Goal: Information Seeking & Learning: Learn about a topic

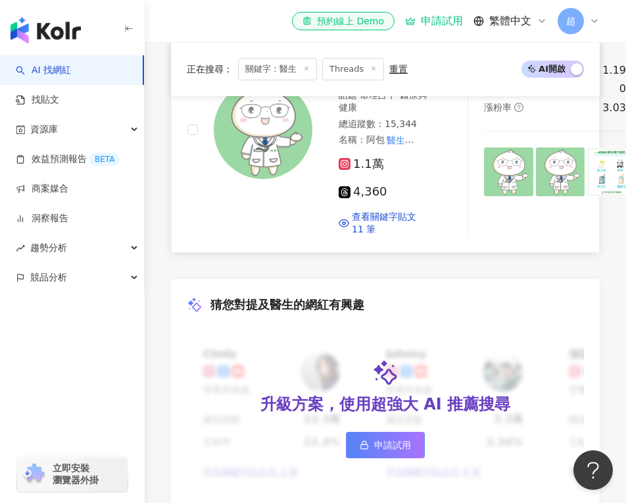
scroll to position [896, 0]
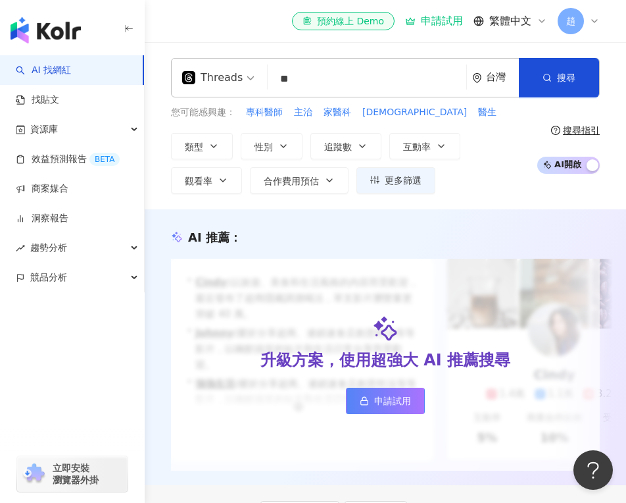
click at [233, 76] on div "Threads" at bounding box center [212, 77] width 61 height 21
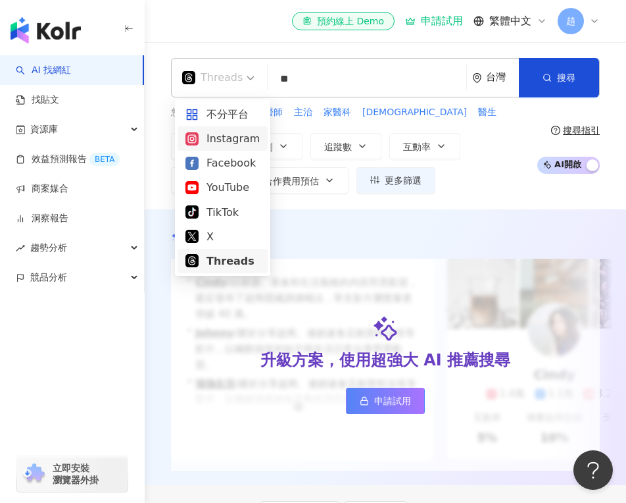
click at [224, 142] on div "Instagram" at bounding box center [222, 138] width 74 height 16
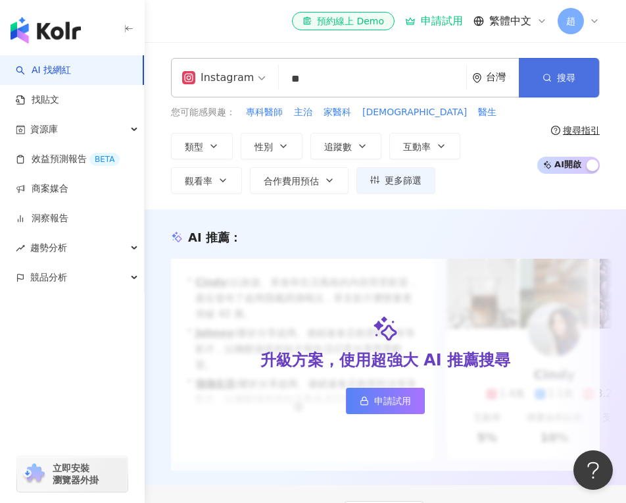
click at [545, 85] on button "搜尋" at bounding box center [559, 77] width 80 height 39
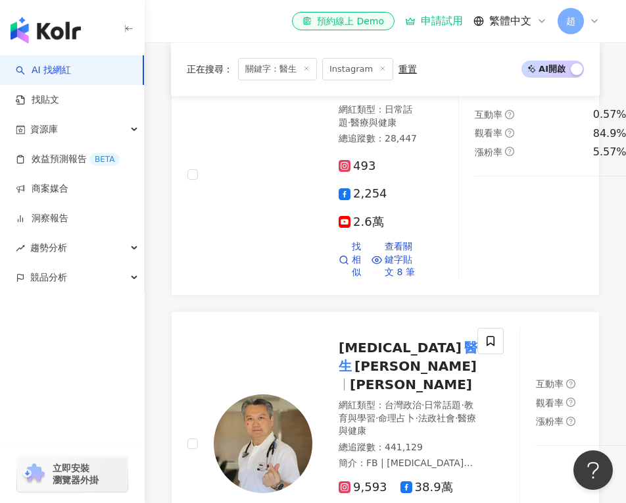
scroll to position [343, 0]
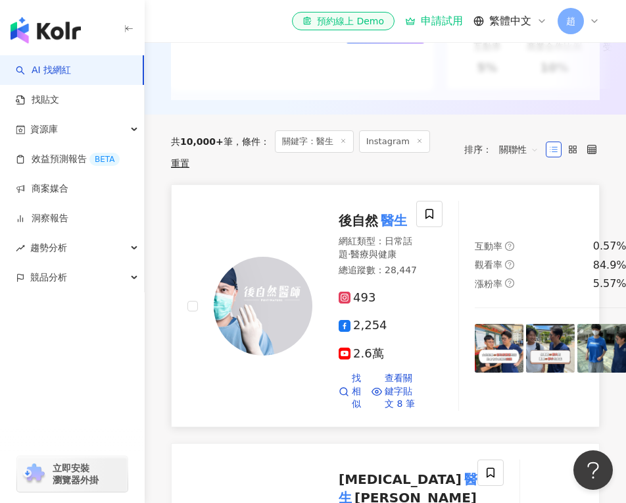
click at [345, 212] on span "後自然" at bounding box center [358, 220] width 39 height 16
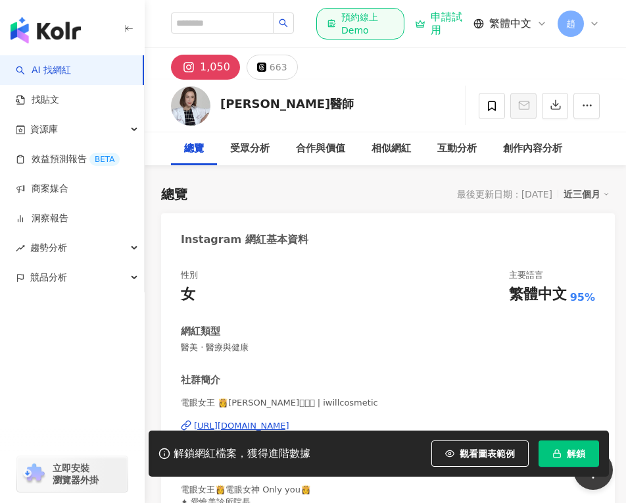
click at [212, 104] on div "[PERSON_NAME]醫師 追蹤數 1,050 互動率 無資料 觀看率 無資料" at bounding box center [385, 106] width 481 height 52
click at [219, 62] on div "1,050" at bounding box center [215, 67] width 30 height 18
click at [180, 70] on button "1,050" at bounding box center [205, 67] width 69 height 25
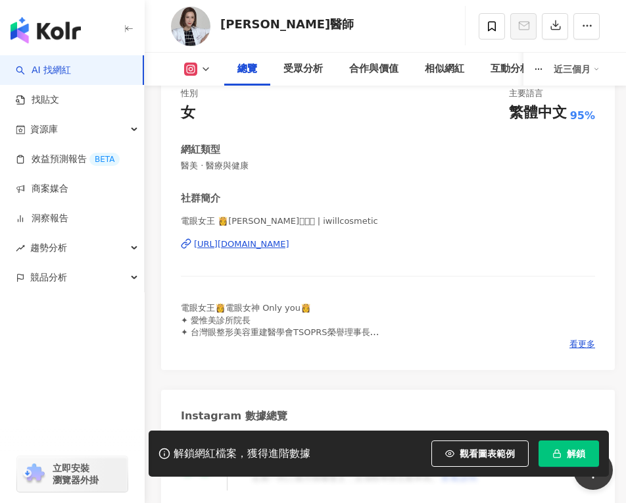
scroll to position [207, 0]
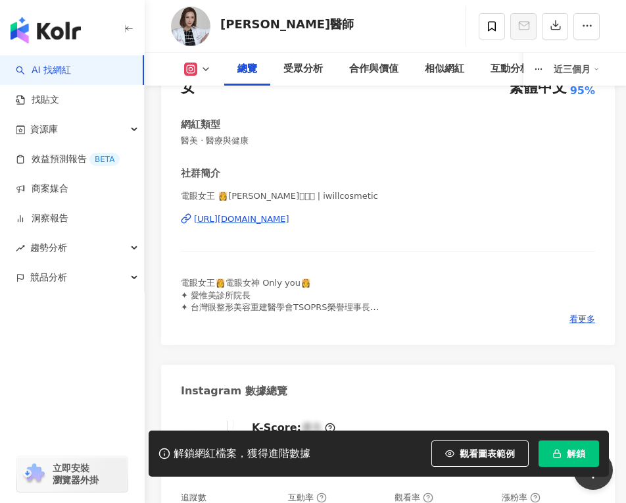
click at [267, 220] on div "[URL][DOMAIN_NAME]" at bounding box center [241, 219] width 95 height 12
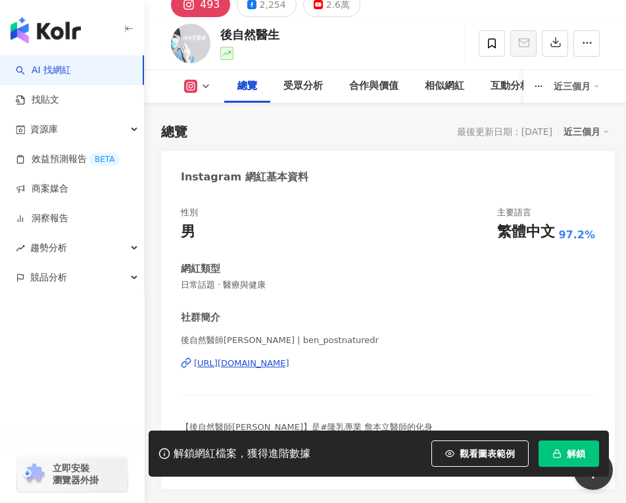
scroll to position [121, 0]
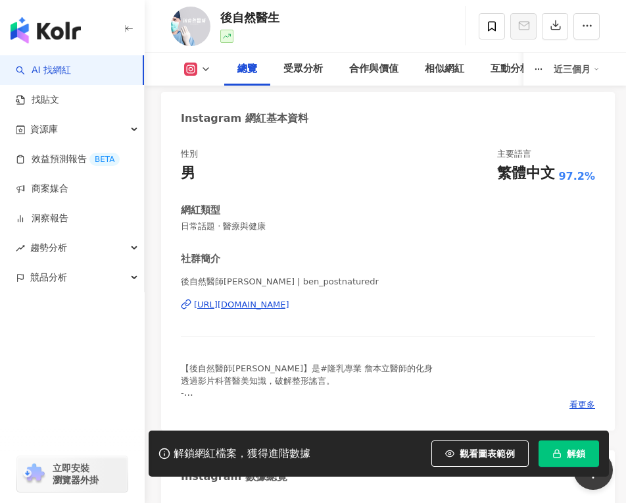
click at [256, 300] on div "https://www.instagram.com/ben_postnaturedr/" at bounding box center [241, 305] width 95 height 12
